Goal: Transaction & Acquisition: Purchase product/service

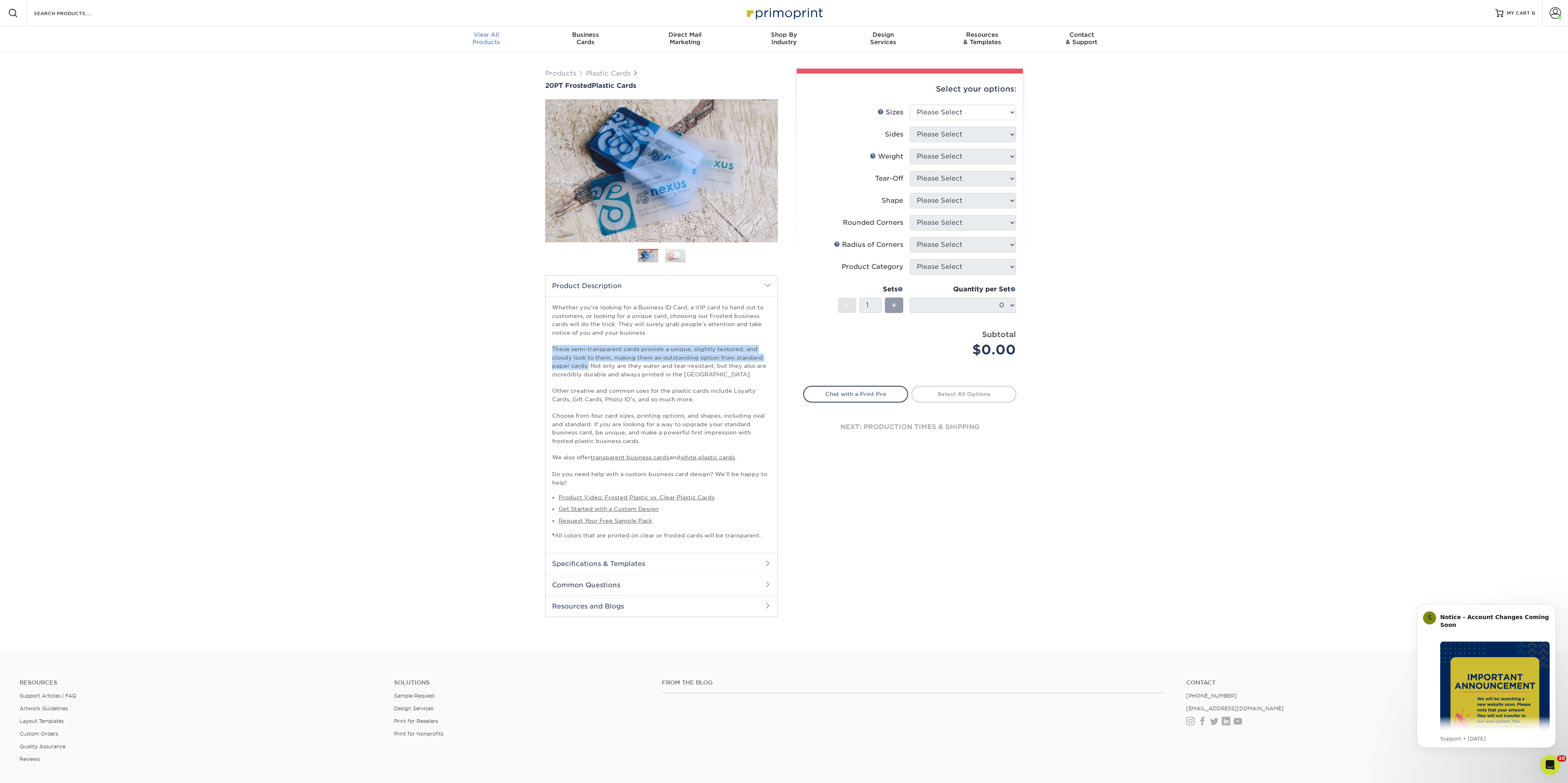
click at [488, 39] on div "View All Products" at bounding box center [486, 38] width 99 height 14
click at [144, 10] on div "Resources Menu Search Products Account [PERSON_NAME] Business Account Primoprin…" at bounding box center [784, 12] width 1568 height 26
click at [93, 16] on input "Search Products" at bounding box center [72, 12] width 79 height 10
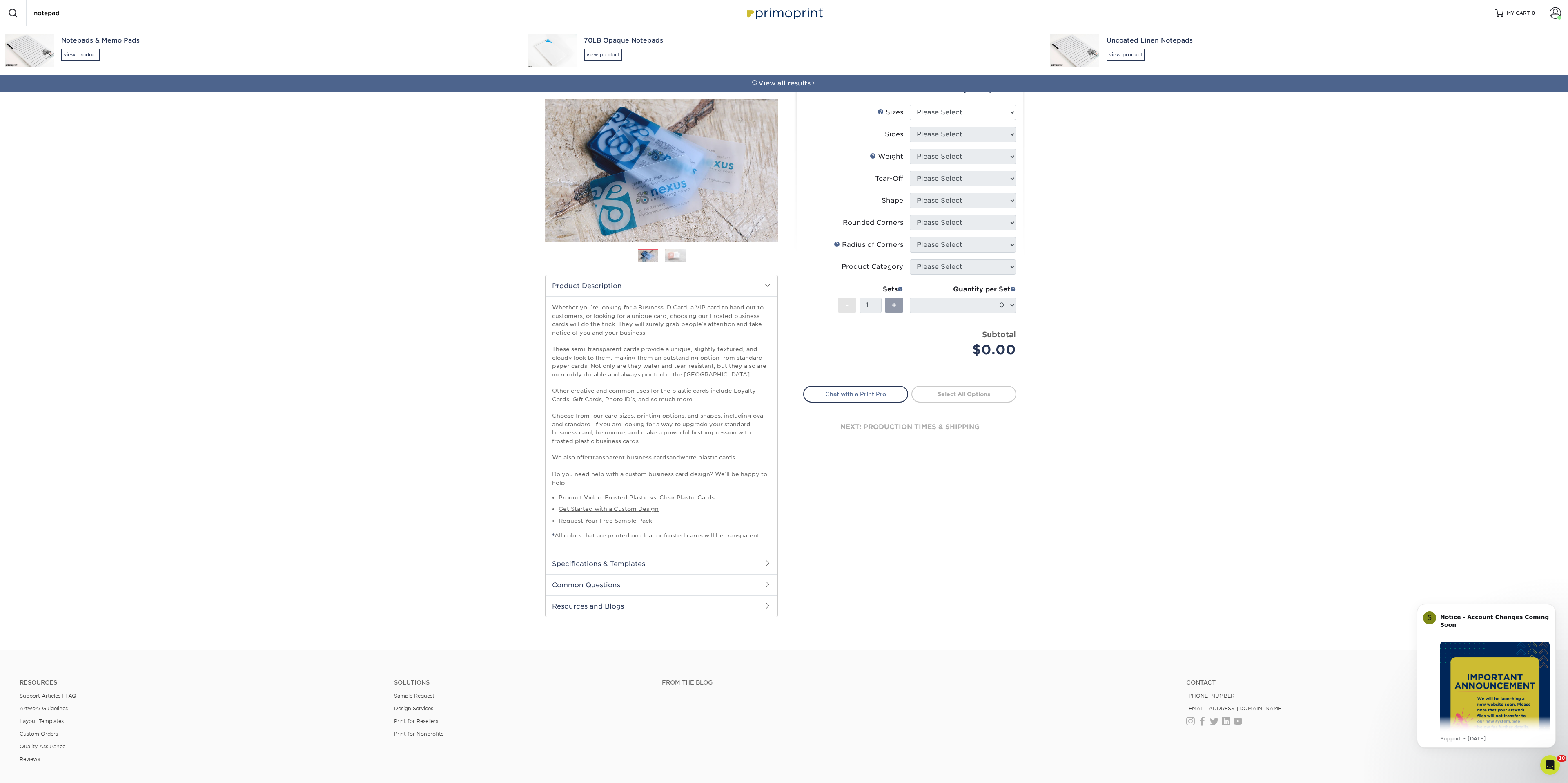
type input "notepad"
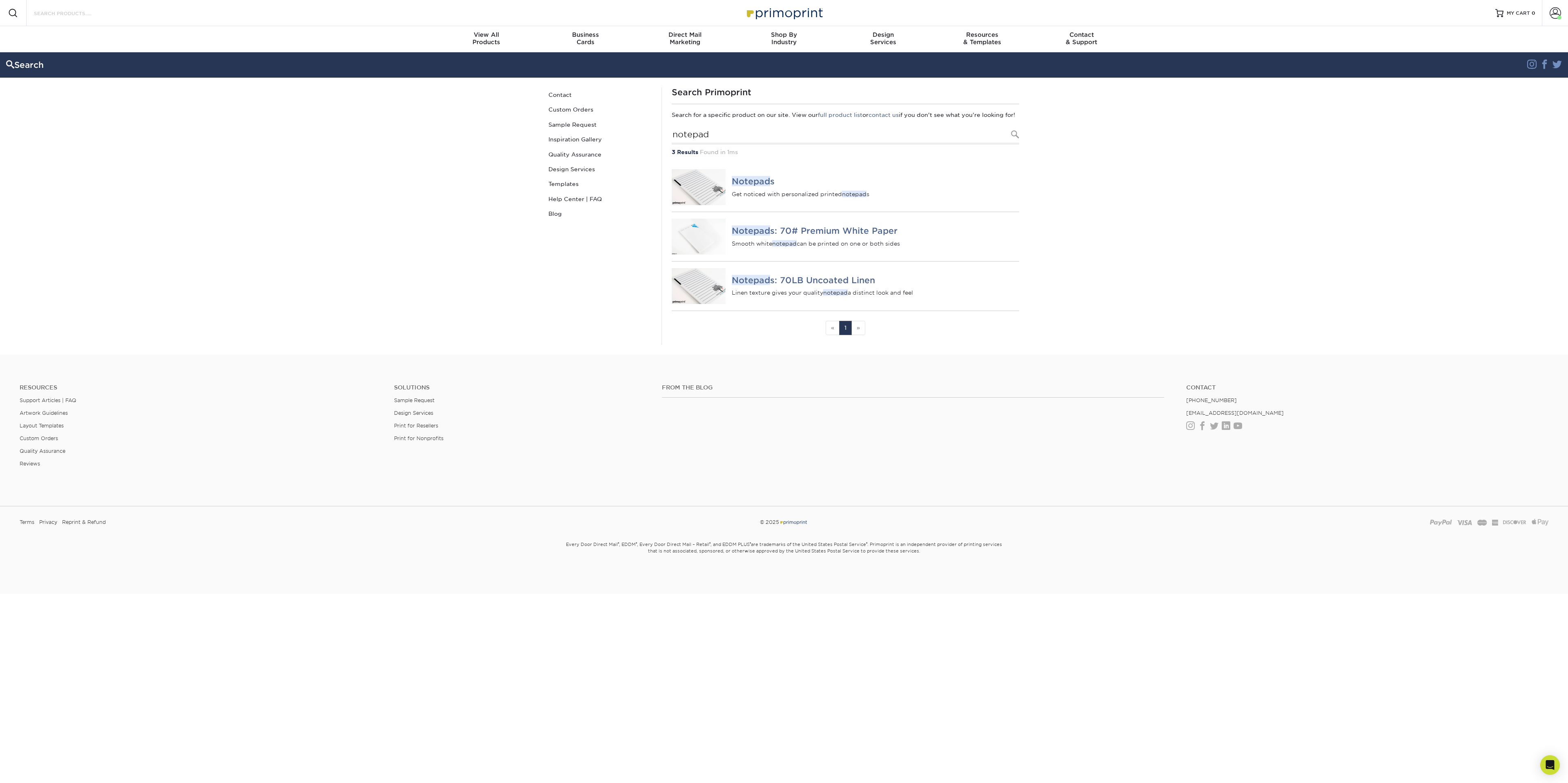
click at [92, 12] on input "Search Products" at bounding box center [72, 12] width 79 height 10
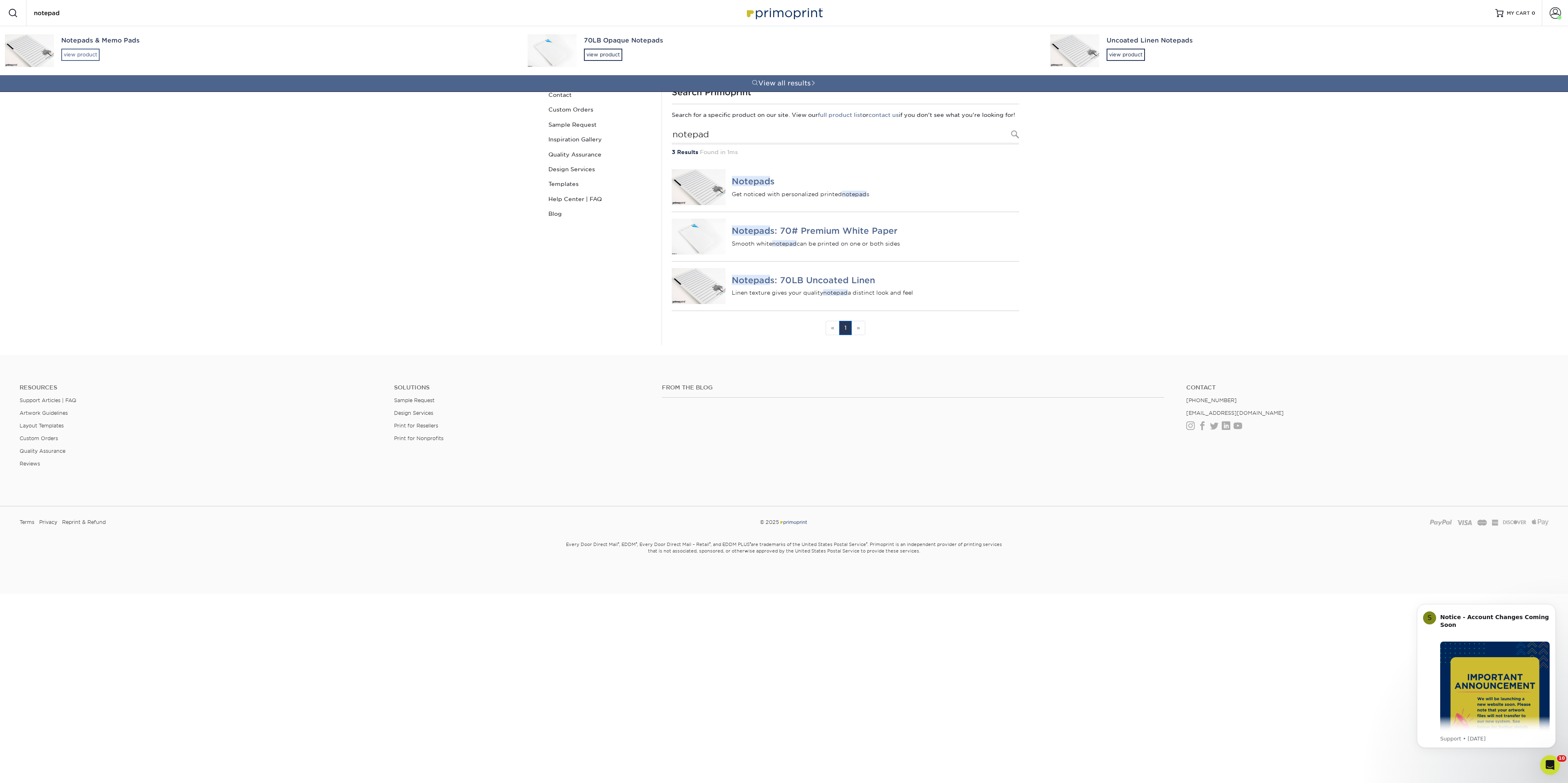
type input "notepad"
click at [78, 39] on div "Notepads & Memo Pads" at bounding box center [287, 40] width 452 height 10
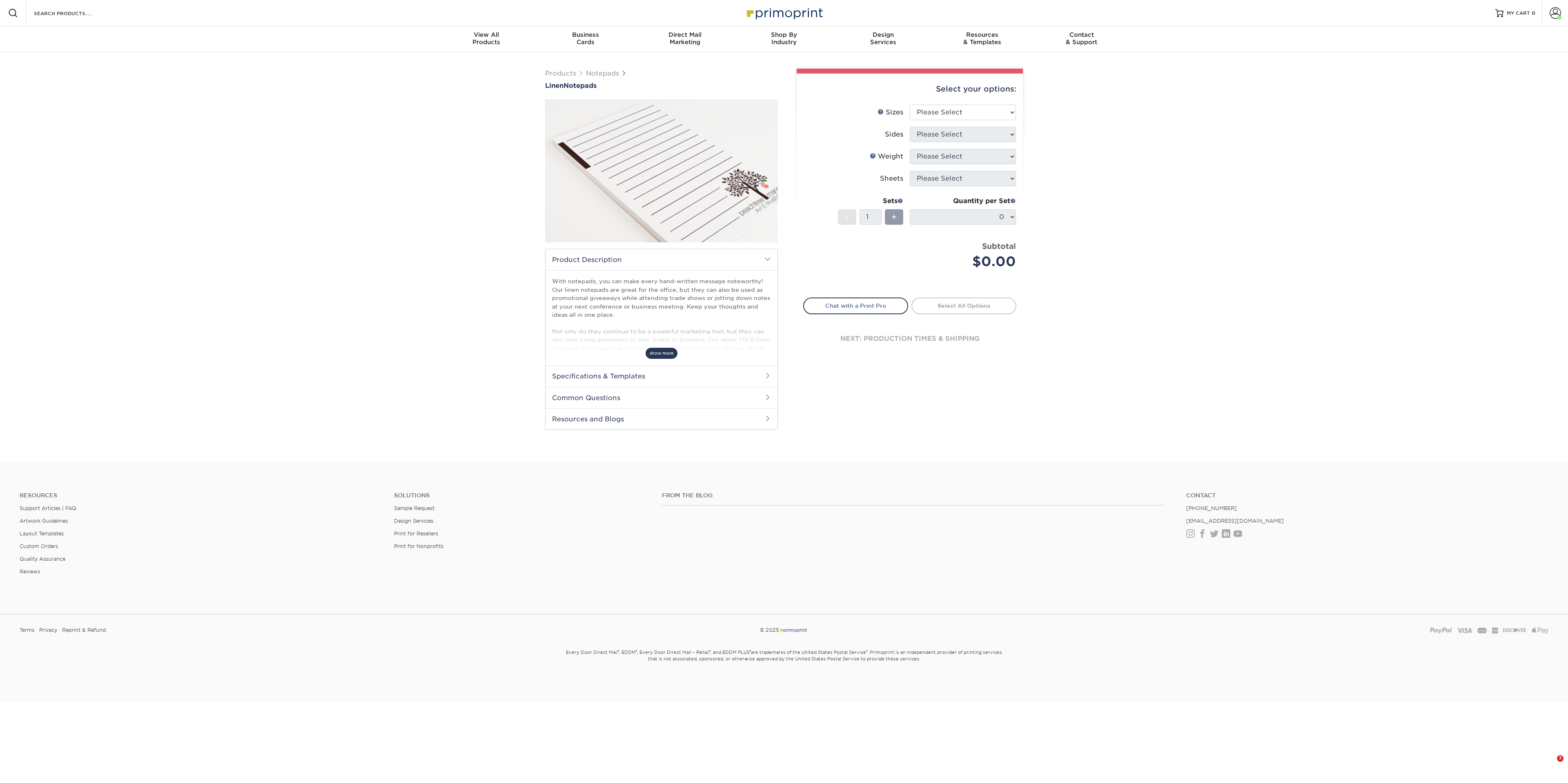
click at [663, 359] on span "show more" at bounding box center [661, 353] width 32 height 11
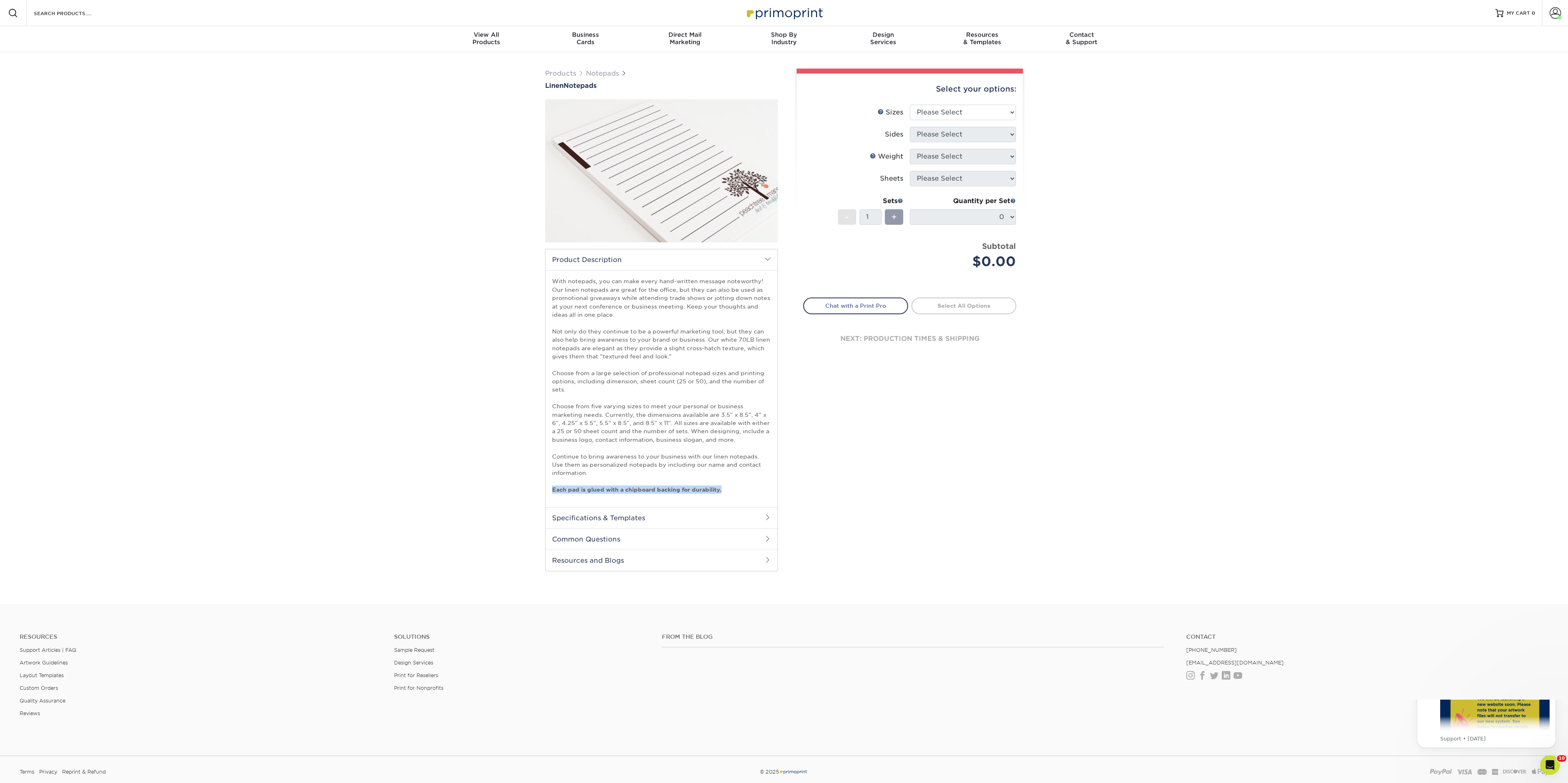
drag, startPoint x: 729, startPoint y: 490, endPoint x: 516, endPoint y: 490, distance: 213.0
click at [516, 490] on div "Products Notepads Linen Notepads show more" at bounding box center [784, 328] width 1568 height 551
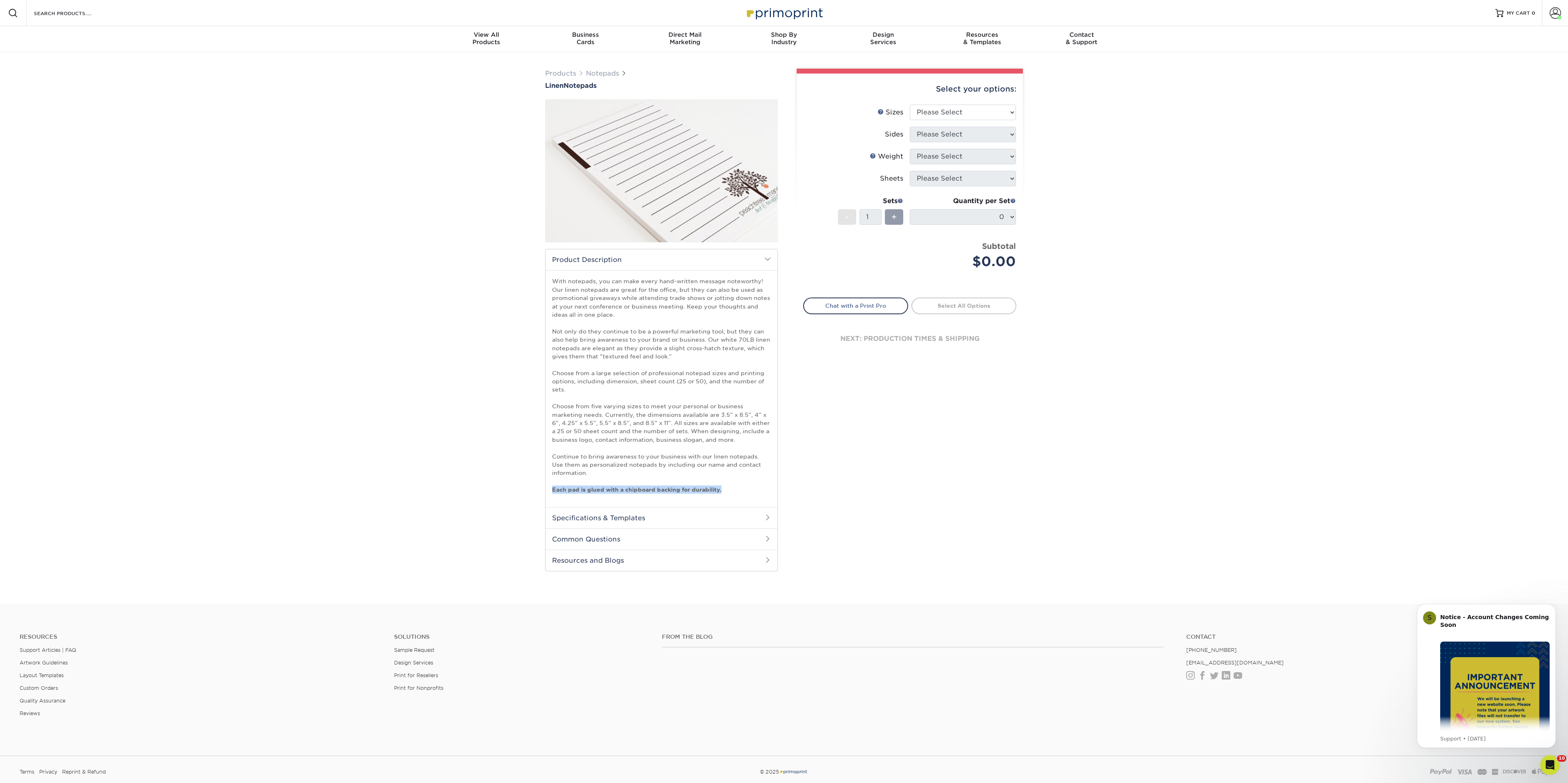
copy strong "Each pad is glued with a chipboard backing for durability."
click at [604, 74] on link "Notepads" at bounding box center [602, 73] width 33 height 8
